Goal: Book appointment/travel/reservation

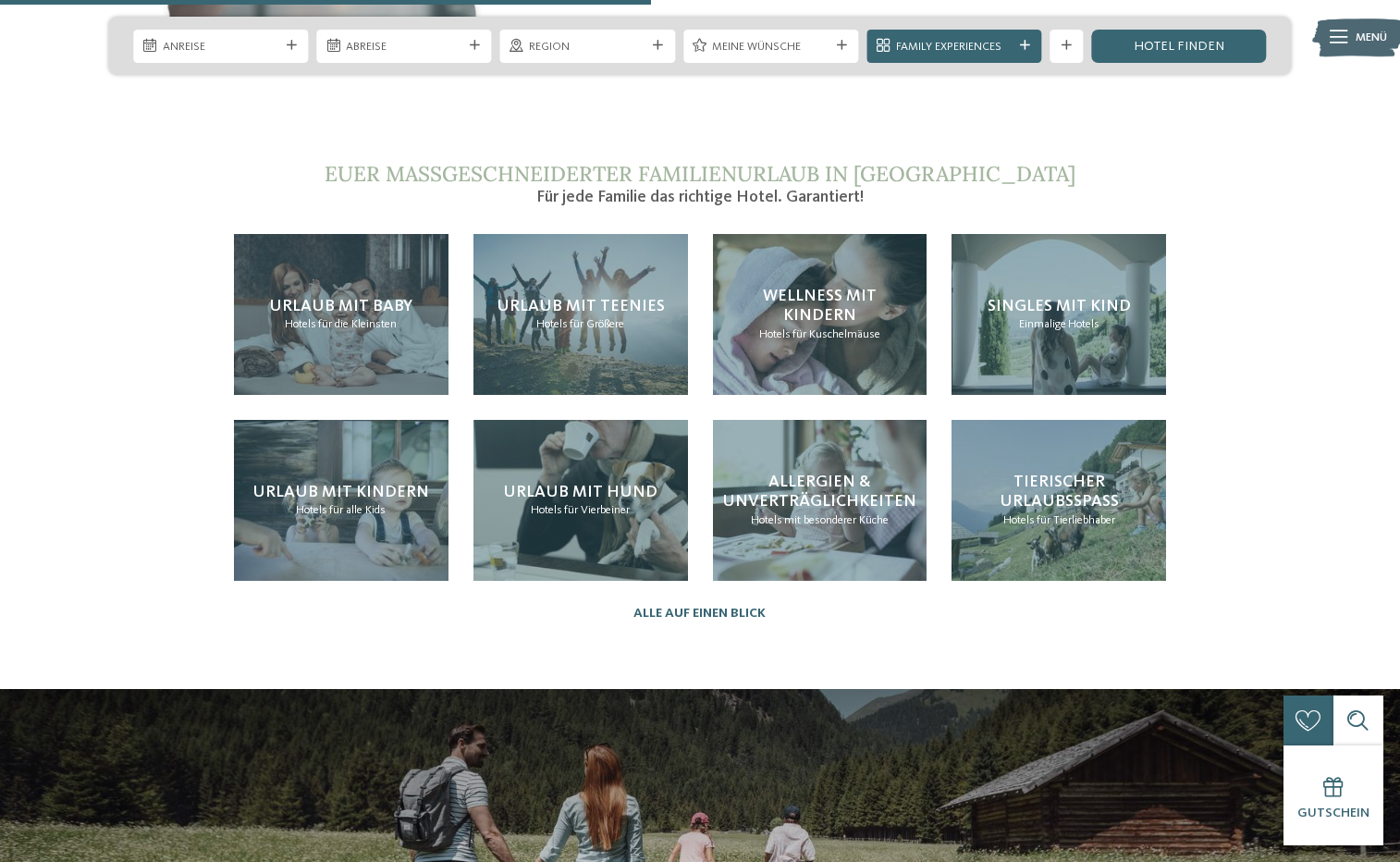
scroll to position [3887, 0]
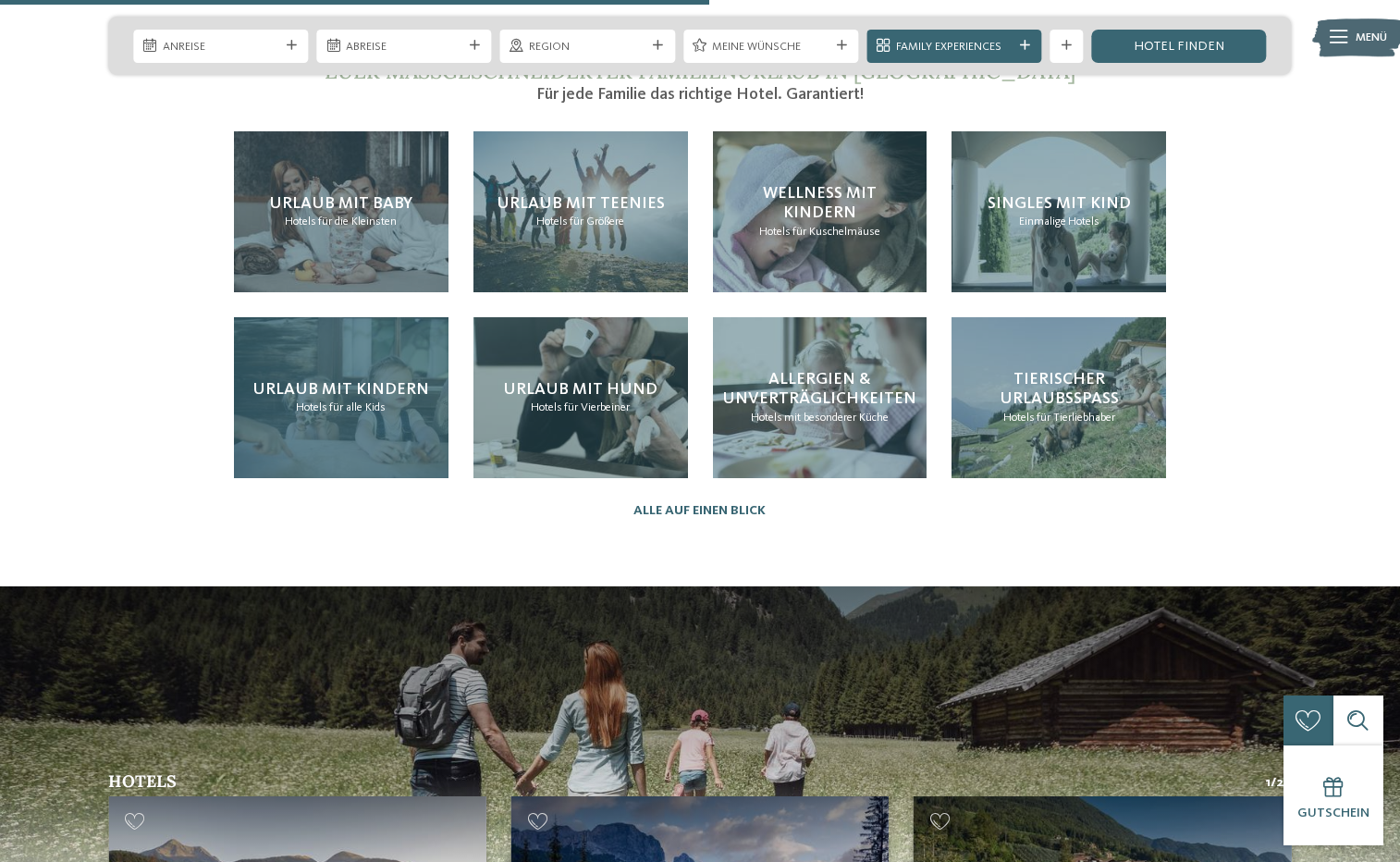
click at [394, 376] on div "Urlaub mit Kindern Hotels für alle Kids" at bounding box center [341, 398] width 215 height 161
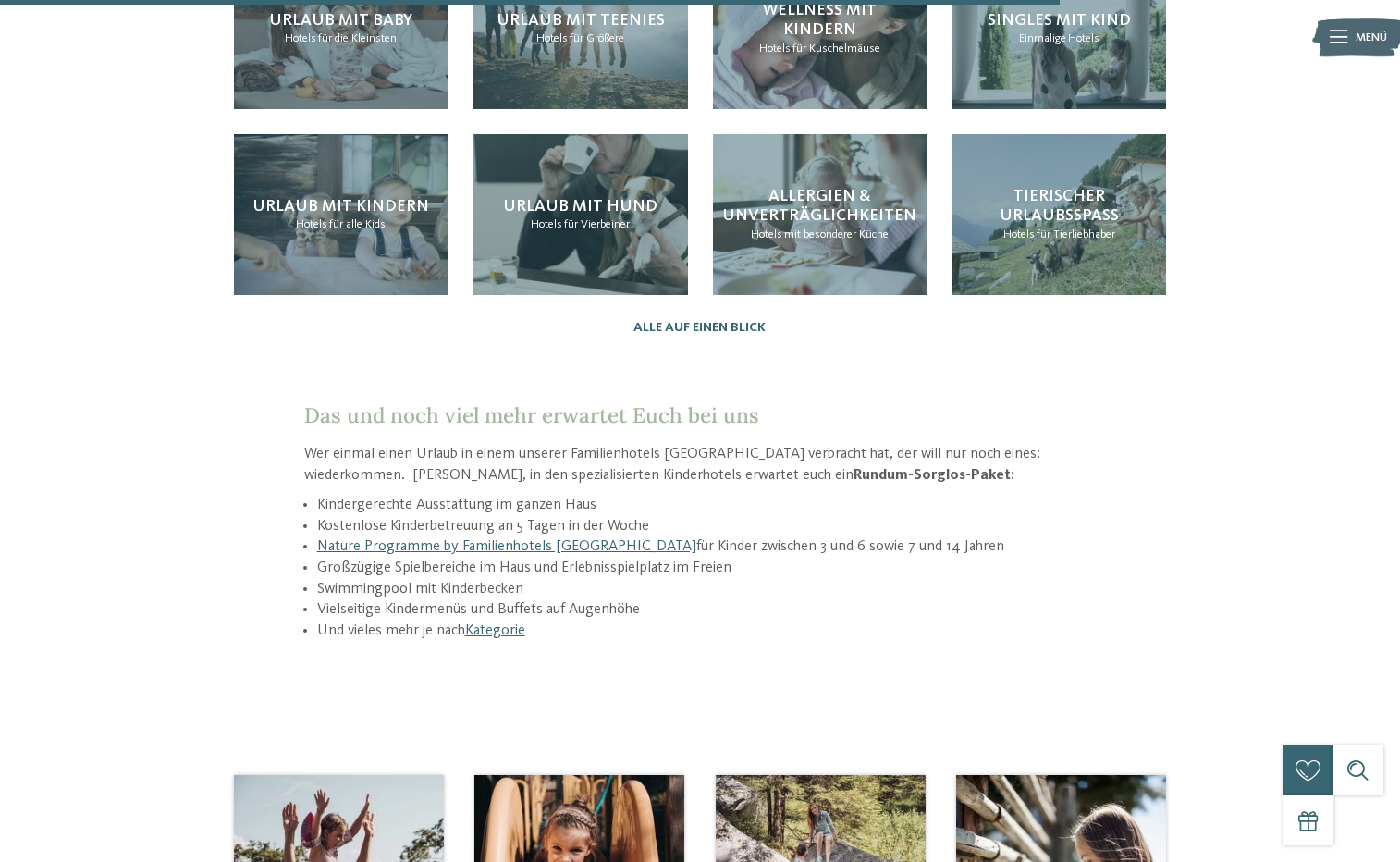
scroll to position [2302, 0]
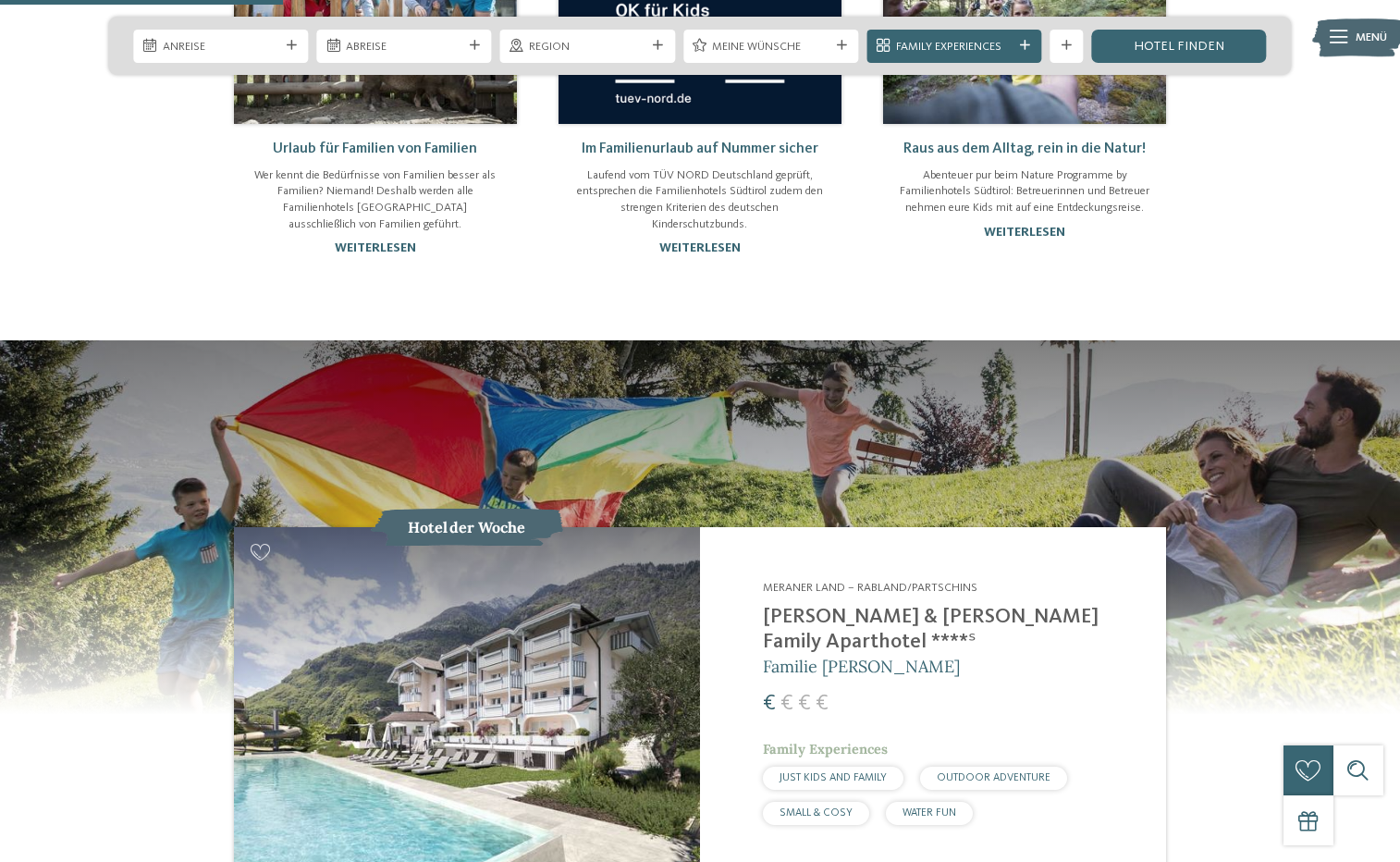
scroll to position [1607, 0]
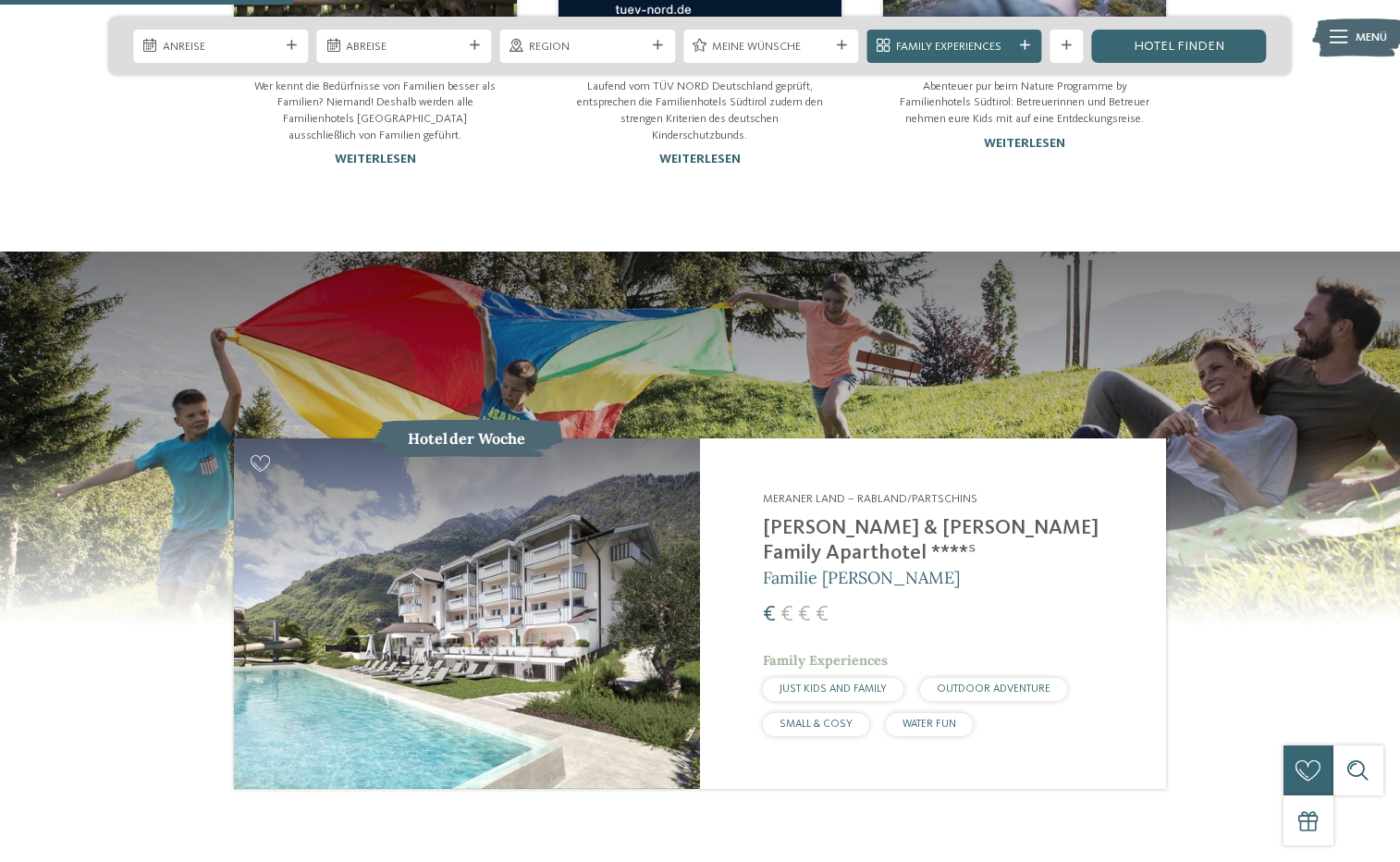
click at [867, 683] on span "JUST KIDS AND FAMILY" at bounding box center [833, 689] width 107 height 11
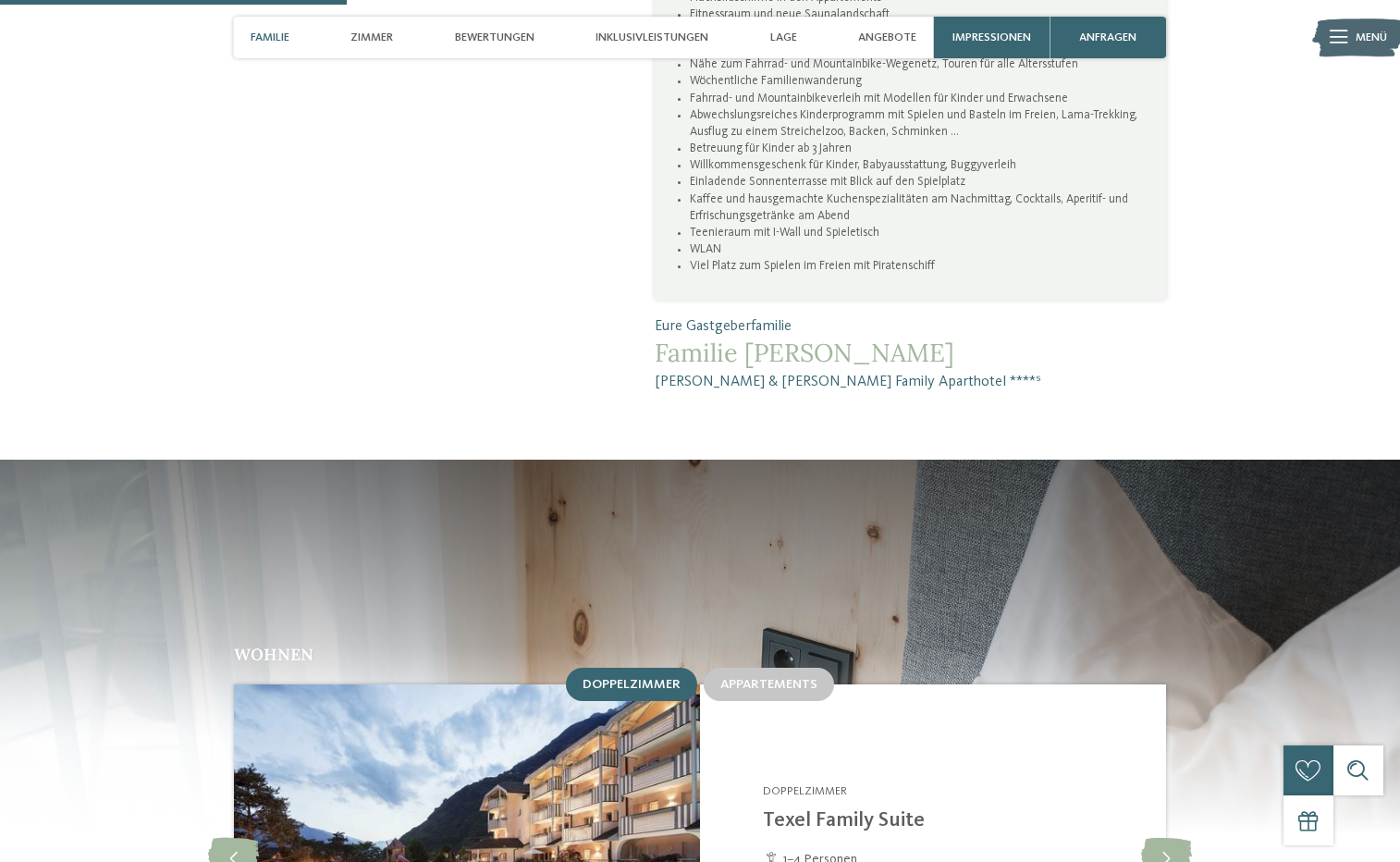
scroll to position [1611, 0]
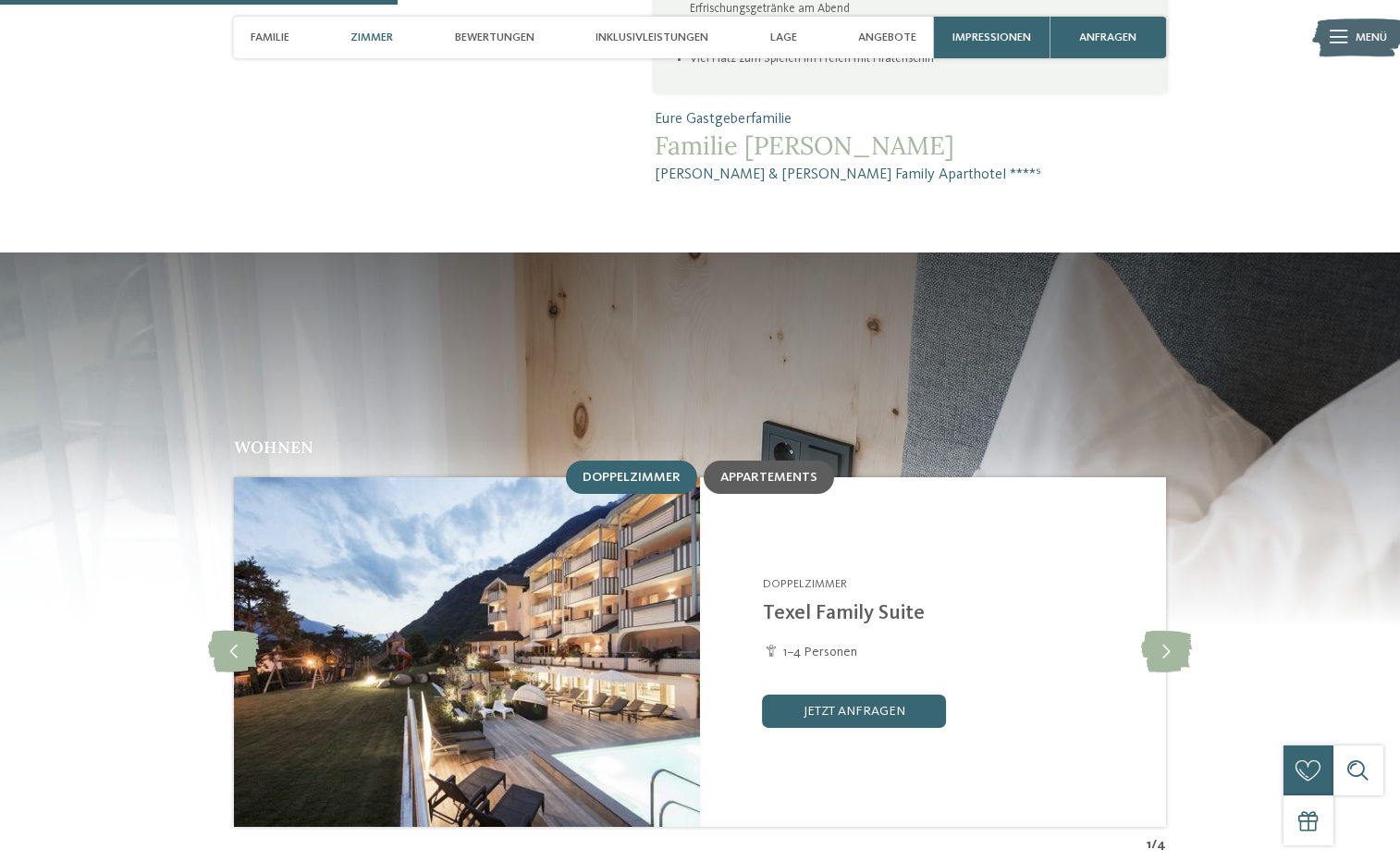
click at [811, 469] on div "Appartements" at bounding box center [769, 476] width 97 height 16
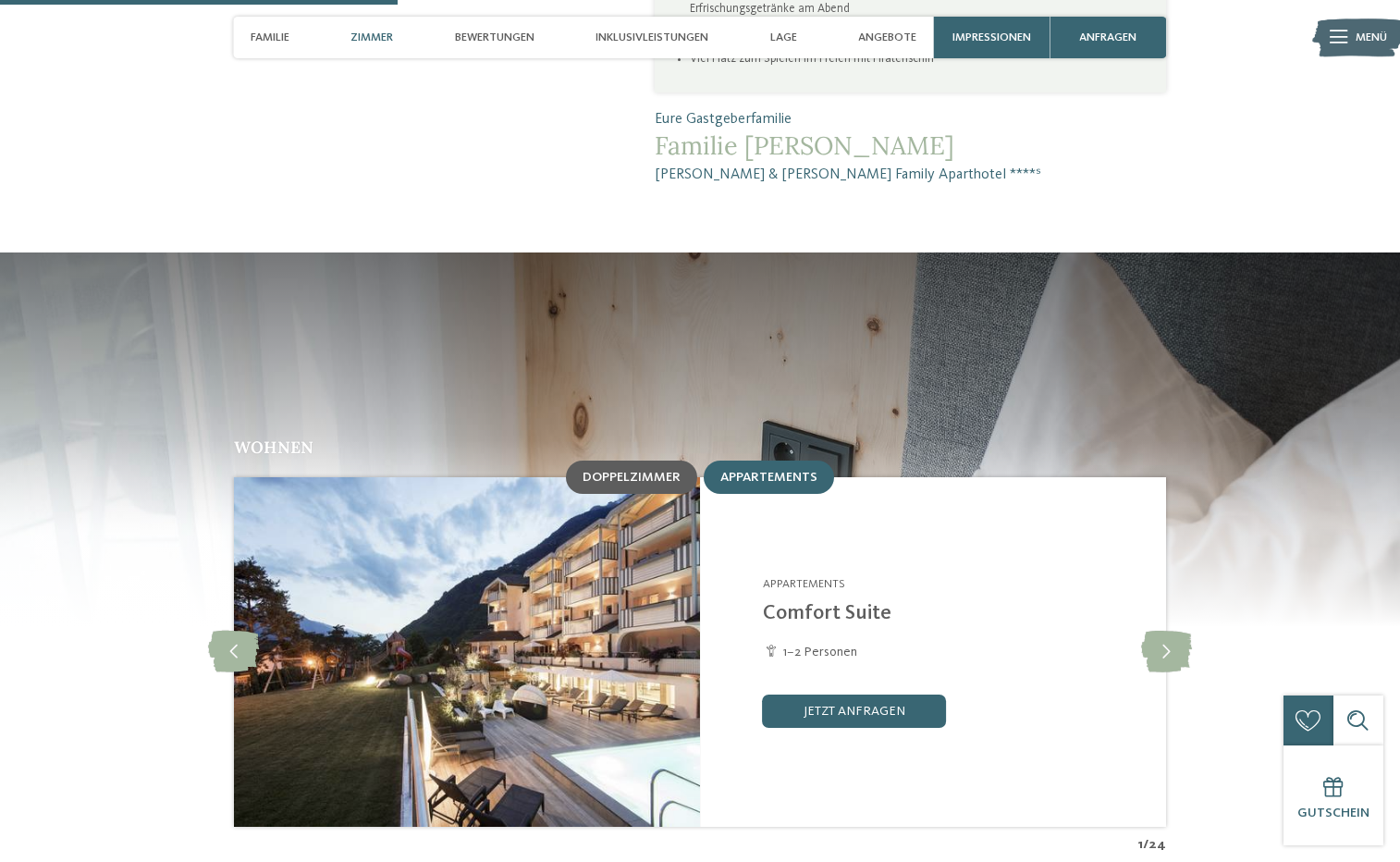
click at [598, 469] on div "Doppelzimmer" at bounding box center [631, 476] width 98 height 16
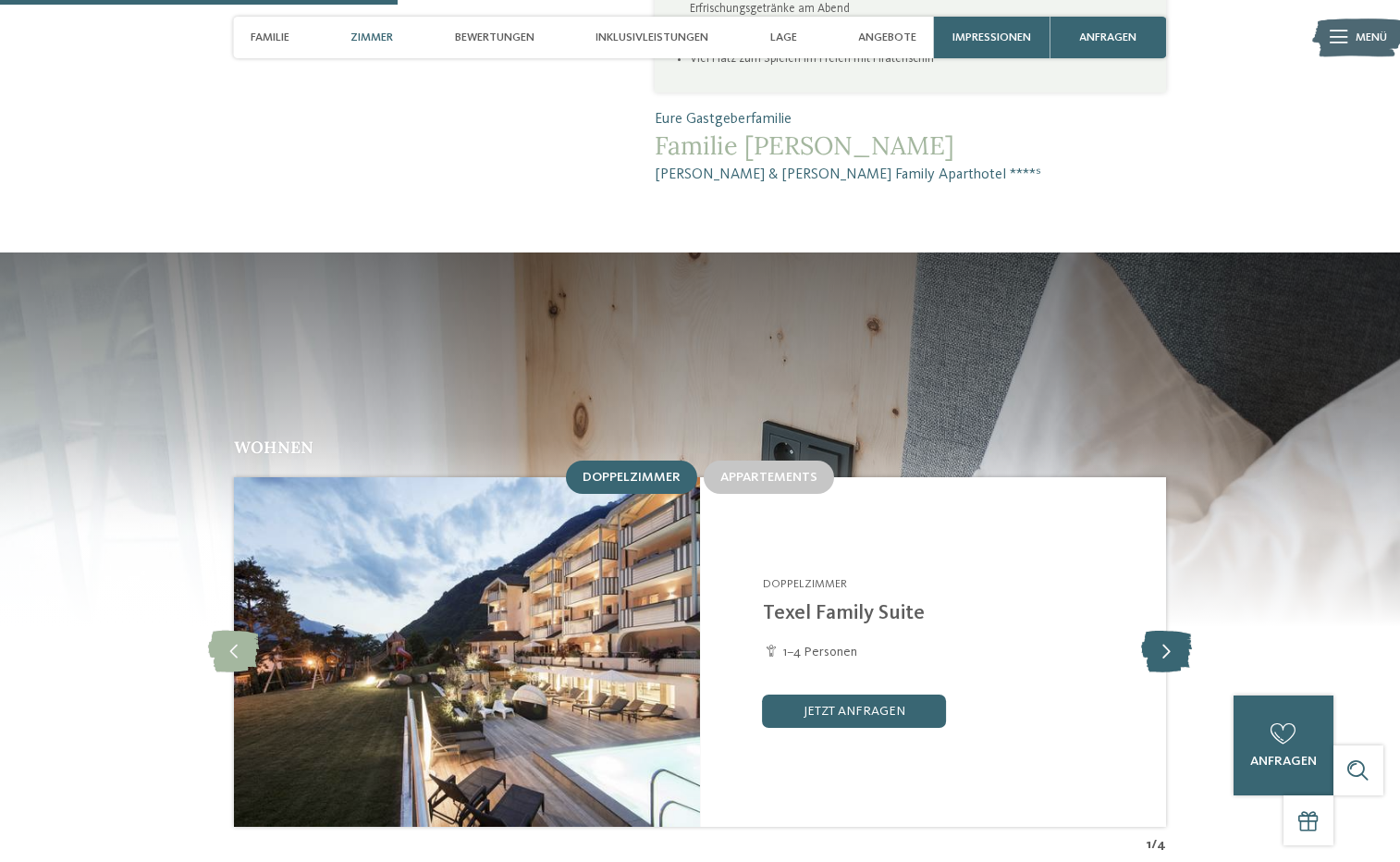
click at [1187, 630] on icon at bounding box center [1167, 651] width 51 height 42
click at [1180, 630] on icon at bounding box center [1167, 651] width 51 height 42
click at [1178, 630] on icon at bounding box center [1167, 651] width 51 height 42
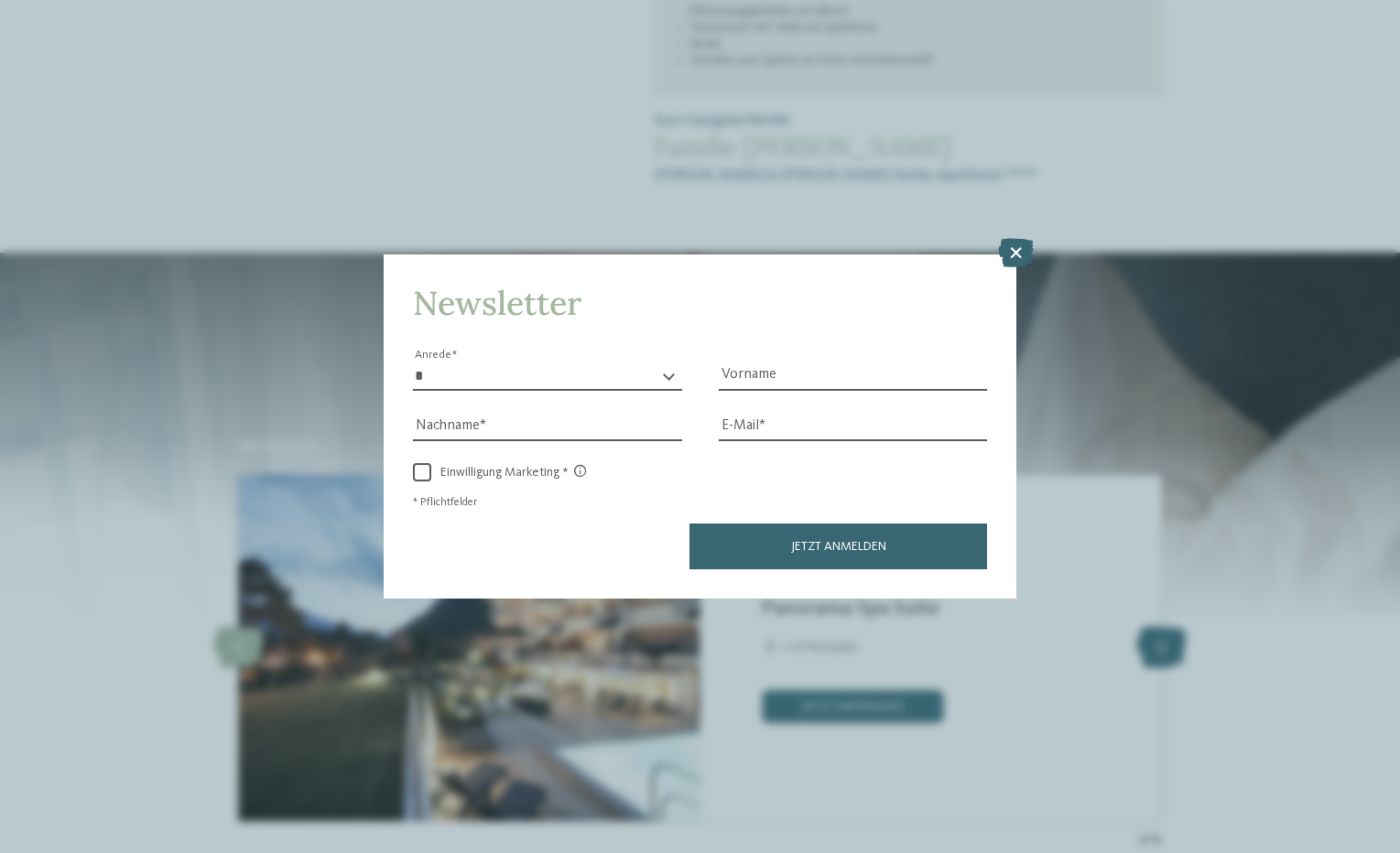
click at [1166, 561] on div "Newsletter * **** **** ******* ****** Anrede Vorname Nachname Link" at bounding box center [700, 426] width 1400 height 853
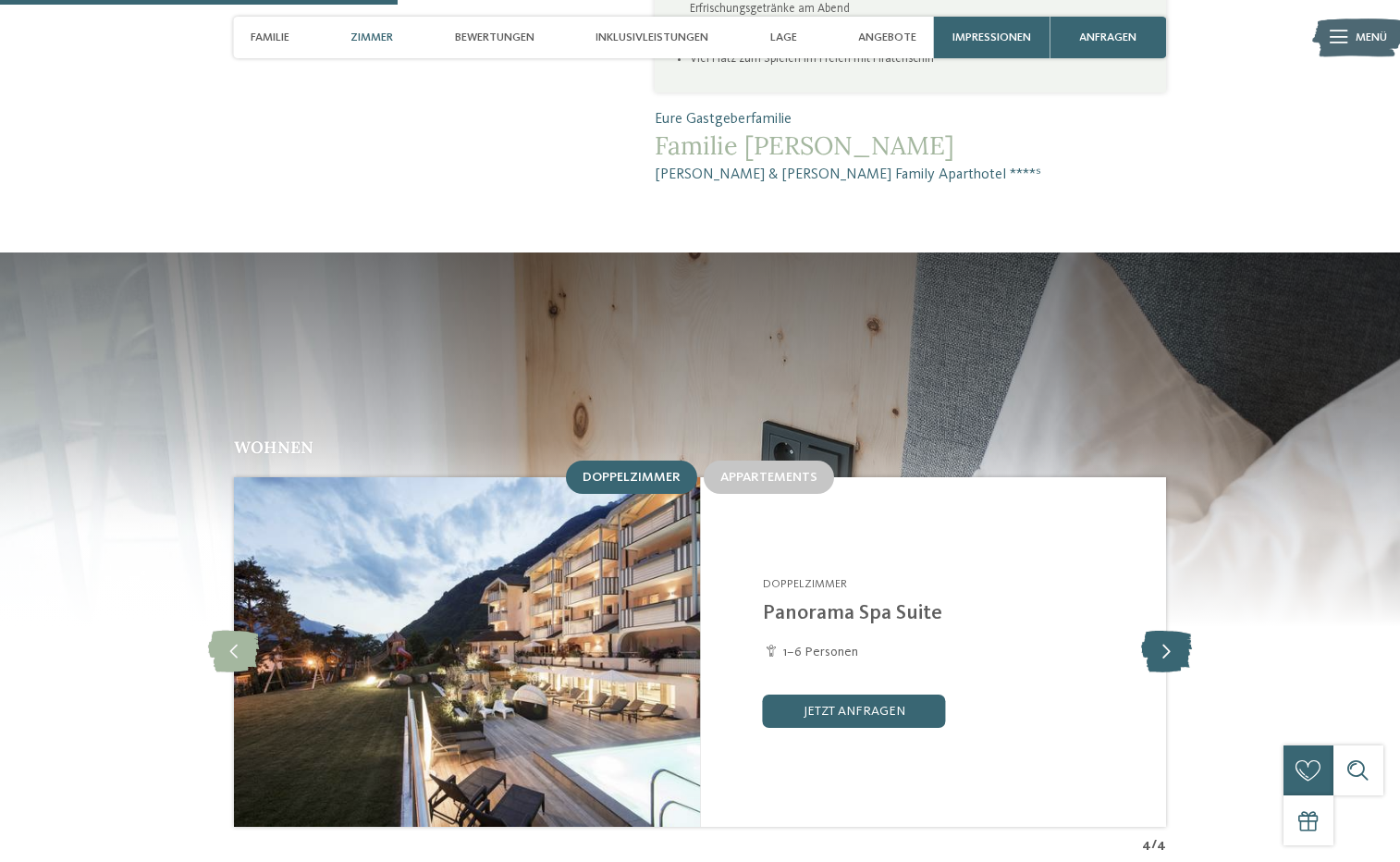
click at [1171, 630] on icon at bounding box center [1167, 651] width 51 height 42
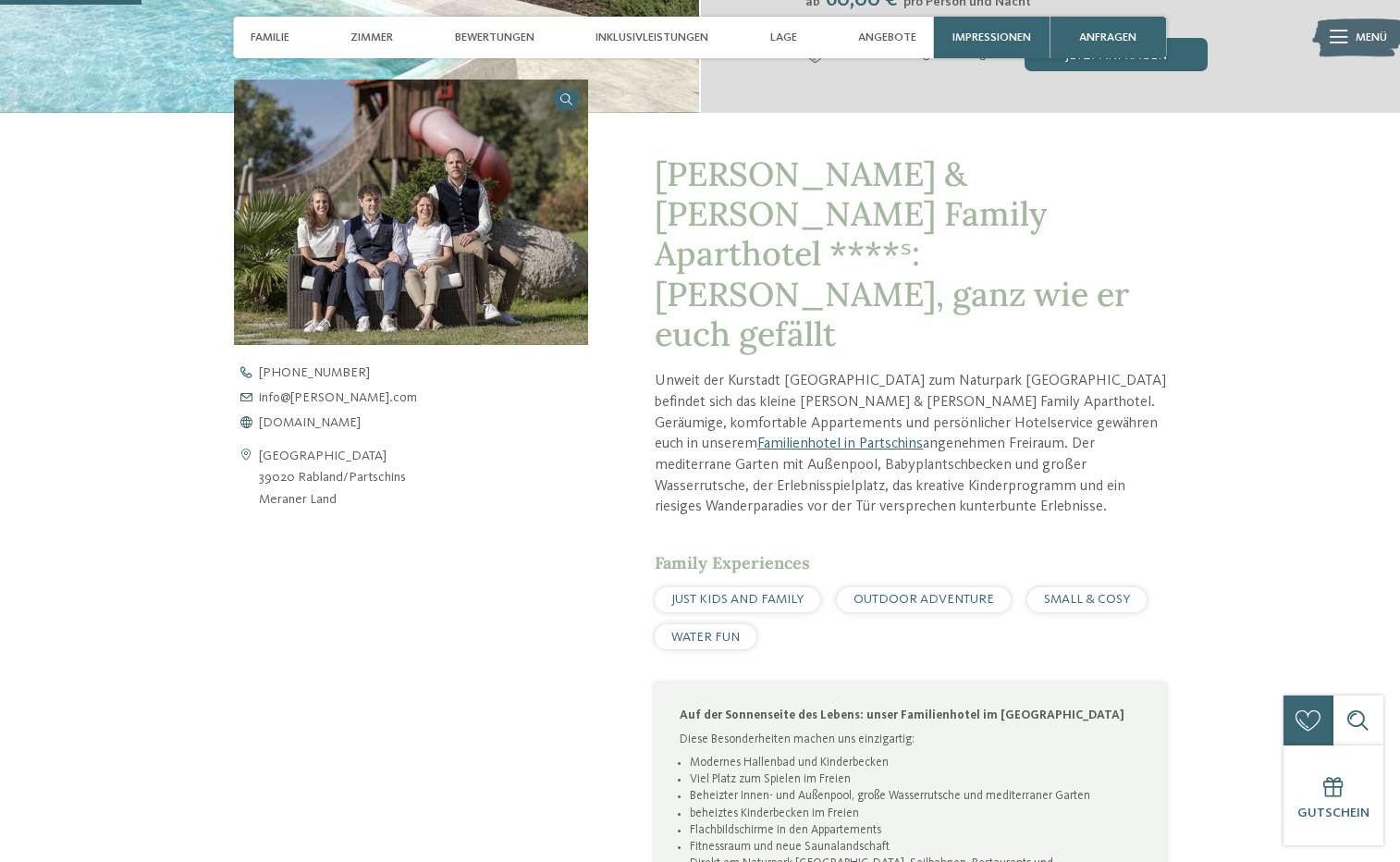
scroll to position [222, 0]
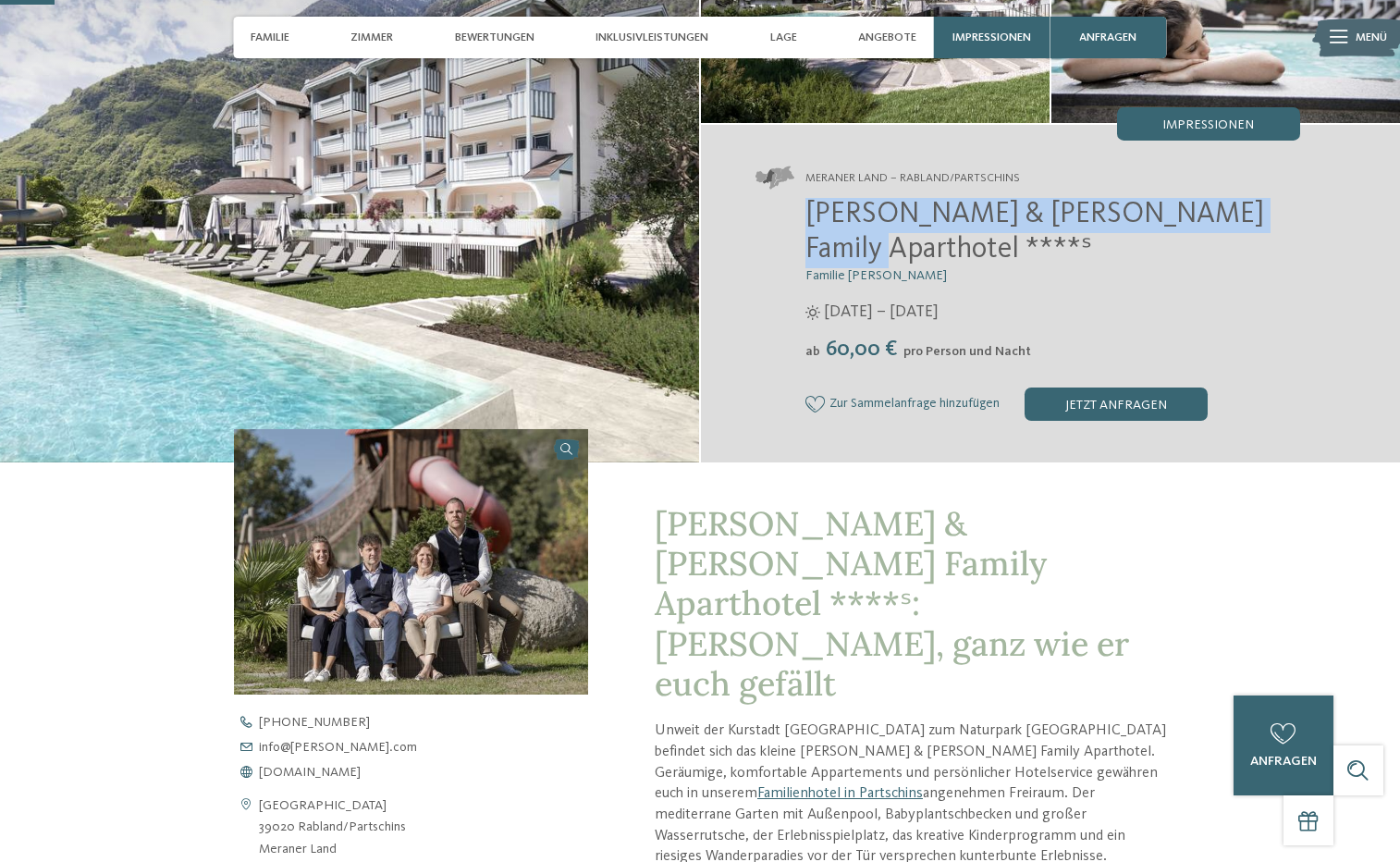
drag, startPoint x: 1255, startPoint y: 211, endPoint x: 805, endPoint y: 208, distance: 450.0
click at [805, 208] on h2 "[PERSON_NAME] & [PERSON_NAME] Family Aparthotel ****ˢ" at bounding box center [1052, 233] width 494 height 70
copy span "[PERSON_NAME] & [PERSON_NAME] Family Aparthotel ****ˢ"
